Goal: Transaction & Acquisition: Download file/media

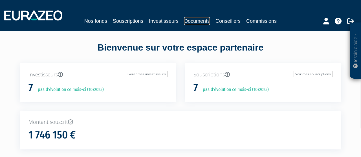
click at [205, 20] on link "Documents" at bounding box center [197, 21] width 26 height 8
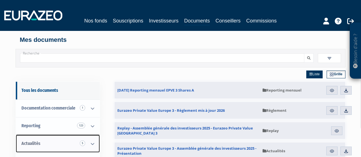
click at [49, 140] on link "Actualités 5" at bounding box center [58, 144] width 84 height 18
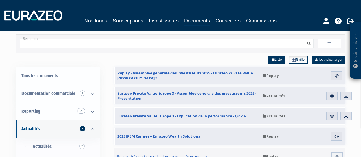
scroll to position [29, 0]
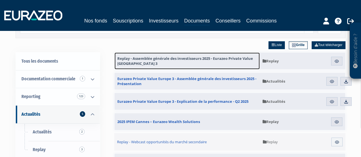
click at [132, 63] on span "Replay - Assemblée générale des investisseurs 2025 - Eurazeo Private Value Euro…" at bounding box center [186, 61] width 139 height 10
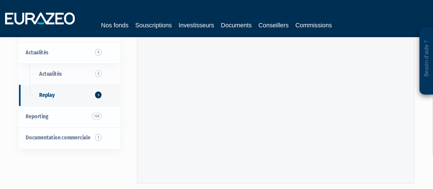
scroll to position [84, 0]
